Goal: Information Seeking & Learning: Learn about a topic

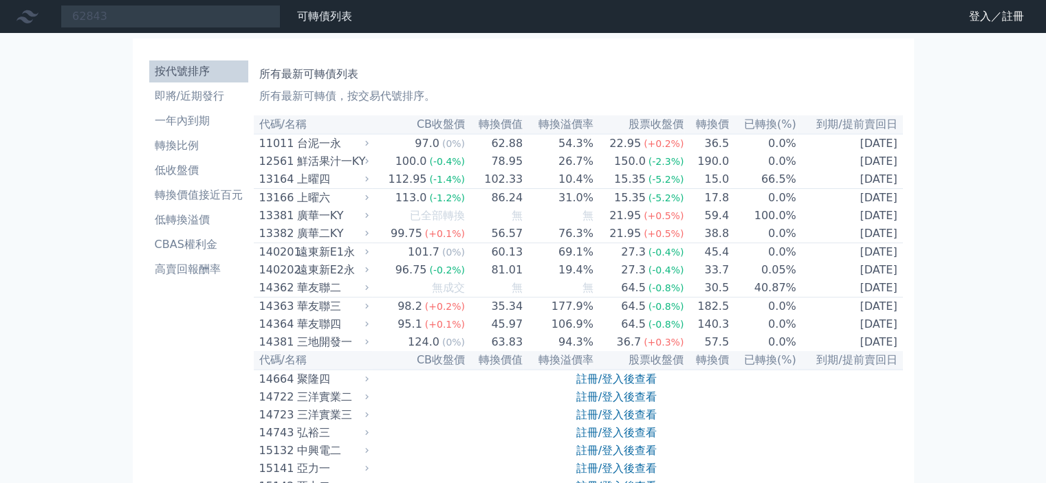
click at [242, 9] on input "62843" at bounding box center [171, 16] width 220 height 23
drag, startPoint x: 140, startPoint y: 10, endPoint x: 189, endPoint y: 10, distance: 49.5
click at [56, 15] on div "62843 可轉債列表 財務數據" at bounding box center [179, 16] width 358 height 23
click at [176, 18] on input "62843" at bounding box center [171, 16] width 220 height 23
click at [187, 10] on input "62843" at bounding box center [171, 16] width 220 height 23
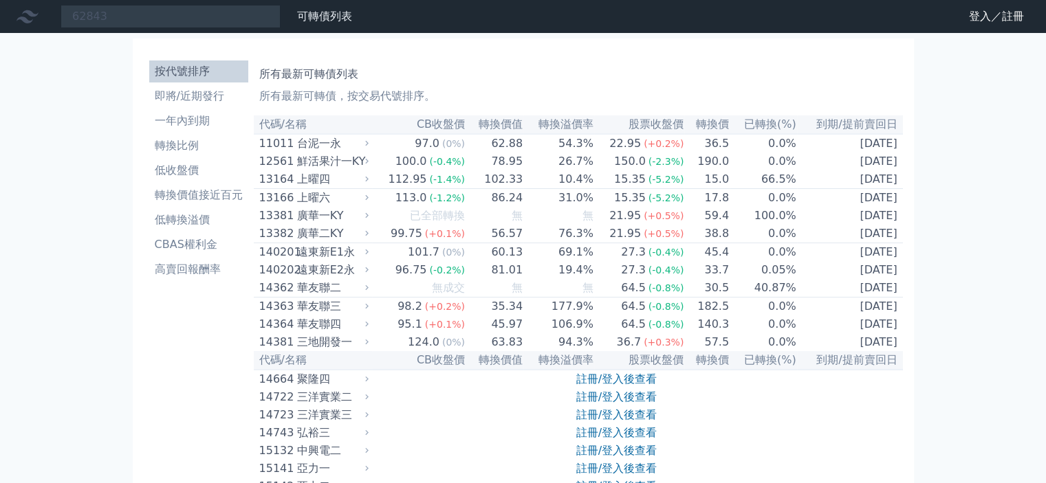
click at [200, 12] on input "62843" at bounding box center [171, 16] width 220 height 23
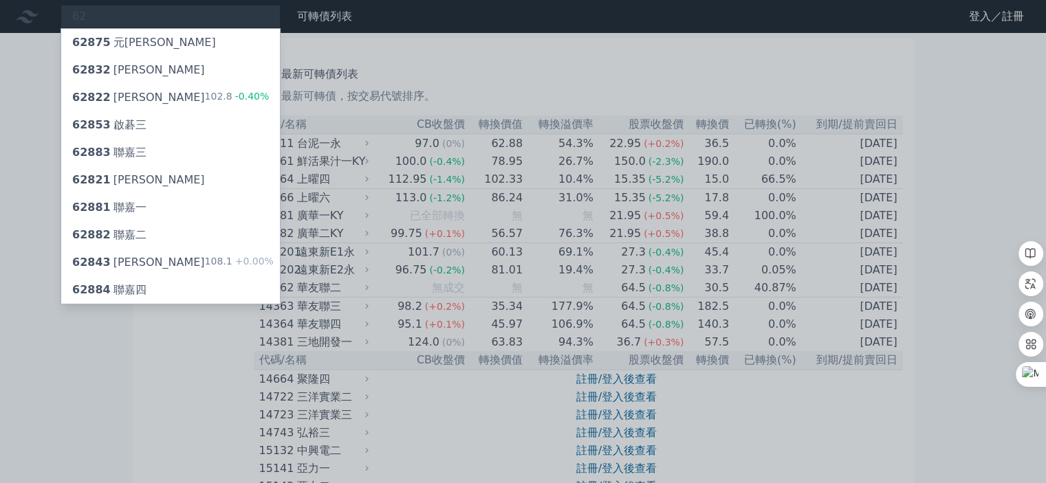
type input "6"
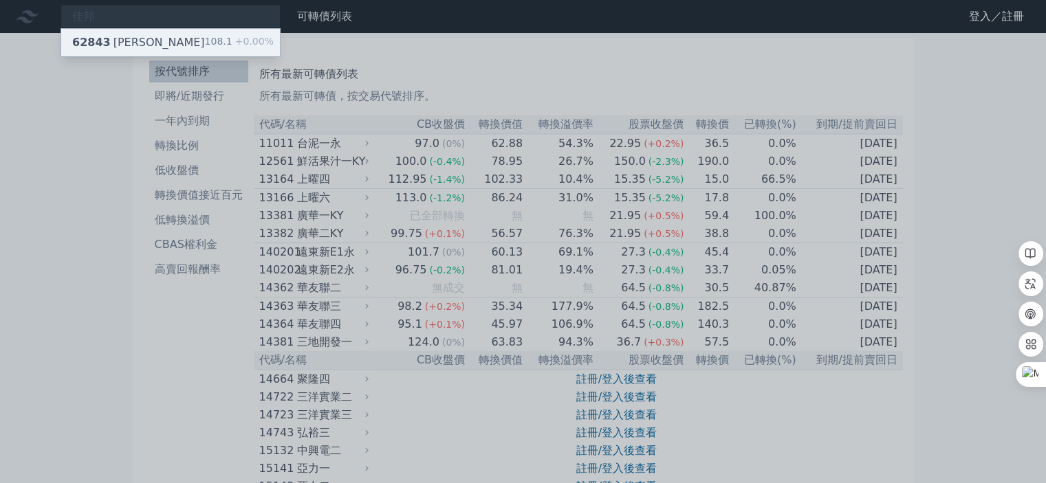
type input "佳邦"
click at [137, 40] on div "62843 [PERSON_NAME]" at bounding box center [138, 42] width 133 height 17
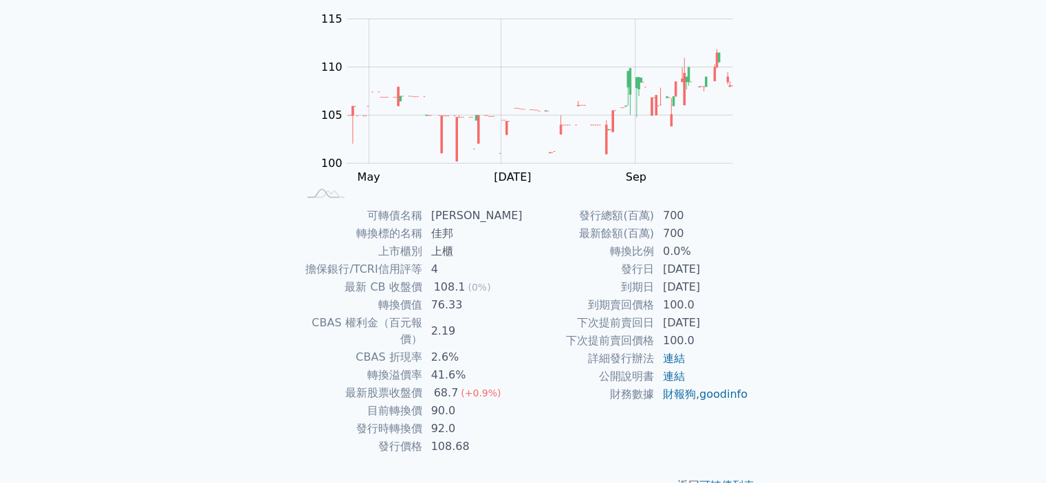
scroll to position [138, 0]
